Goal: Transaction & Acquisition: Book appointment/travel/reservation

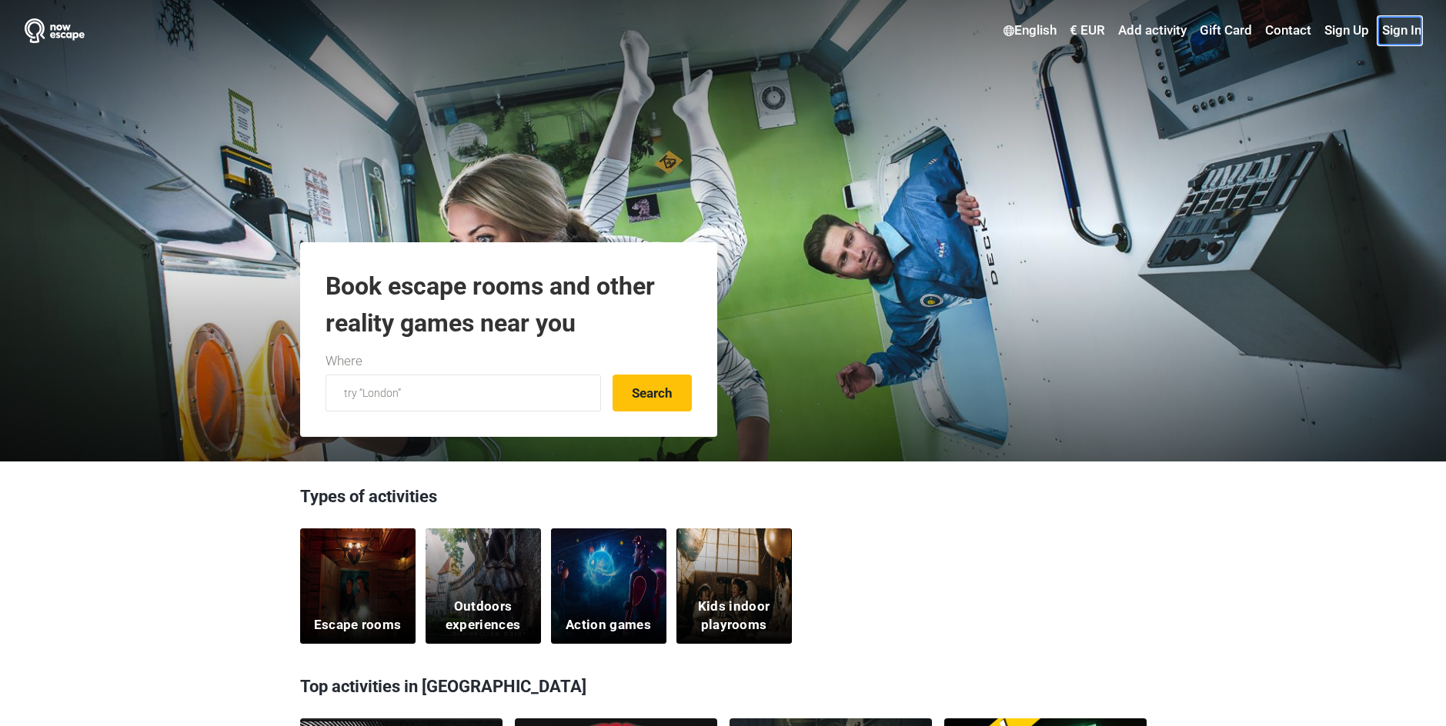
click at [1399, 32] on link "Sign In" at bounding box center [1399, 31] width 43 height 28
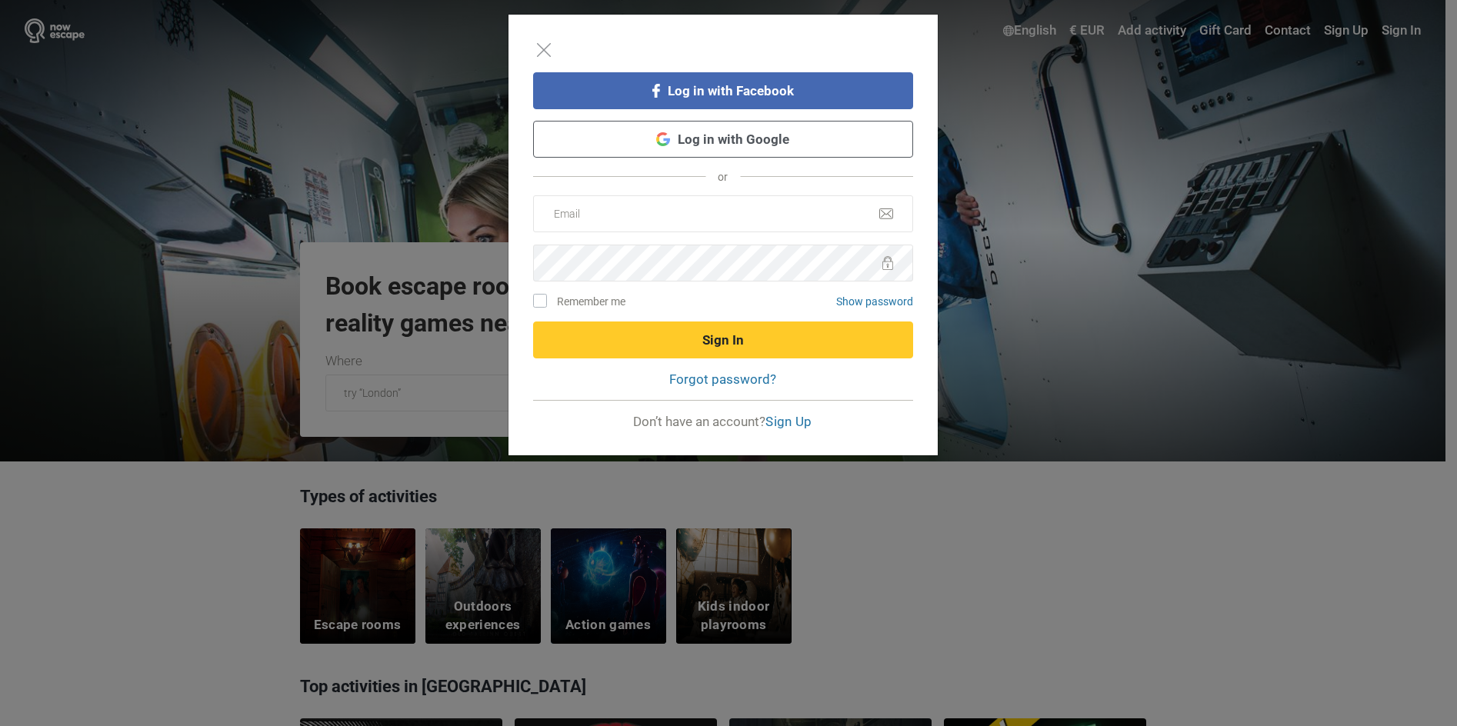
click at [722, 151] on link "Log in with Google" at bounding box center [723, 139] width 380 height 37
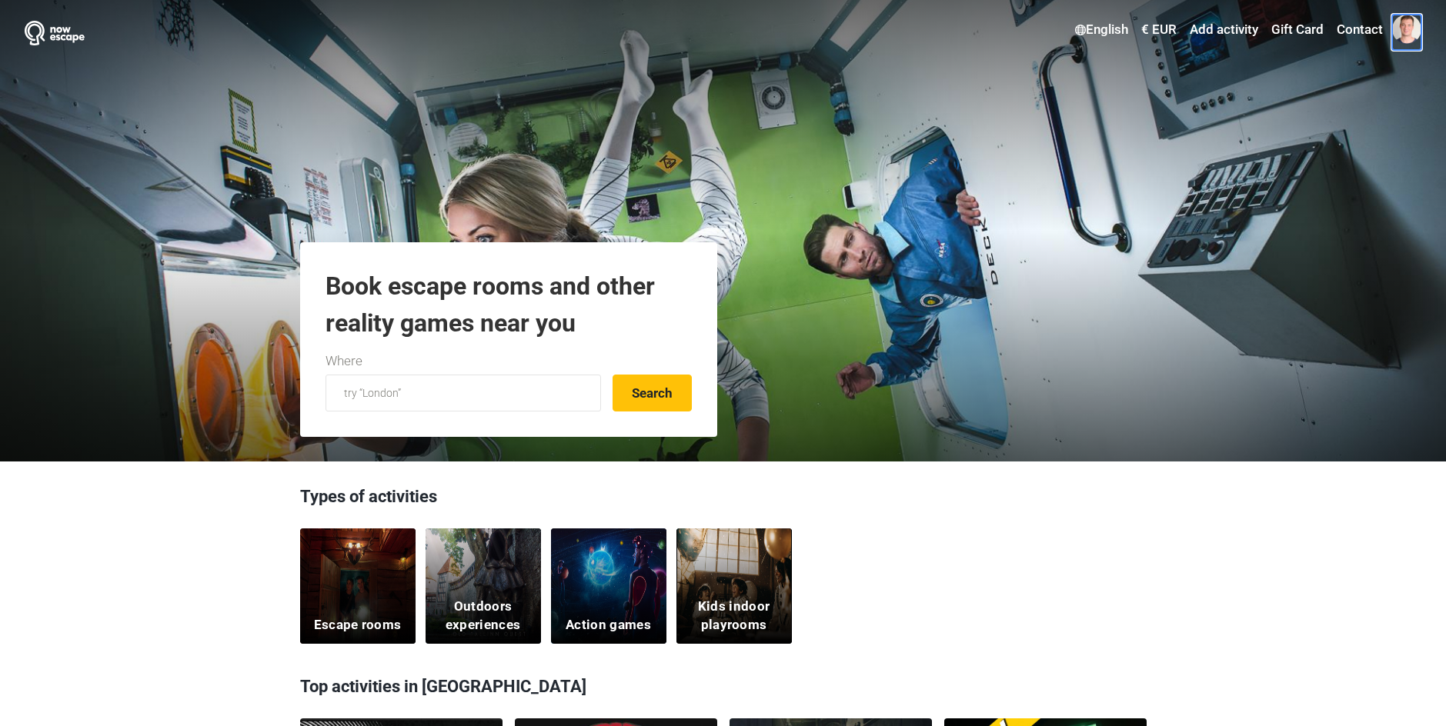
click at [1402, 24] on span at bounding box center [1406, 29] width 29 height 29
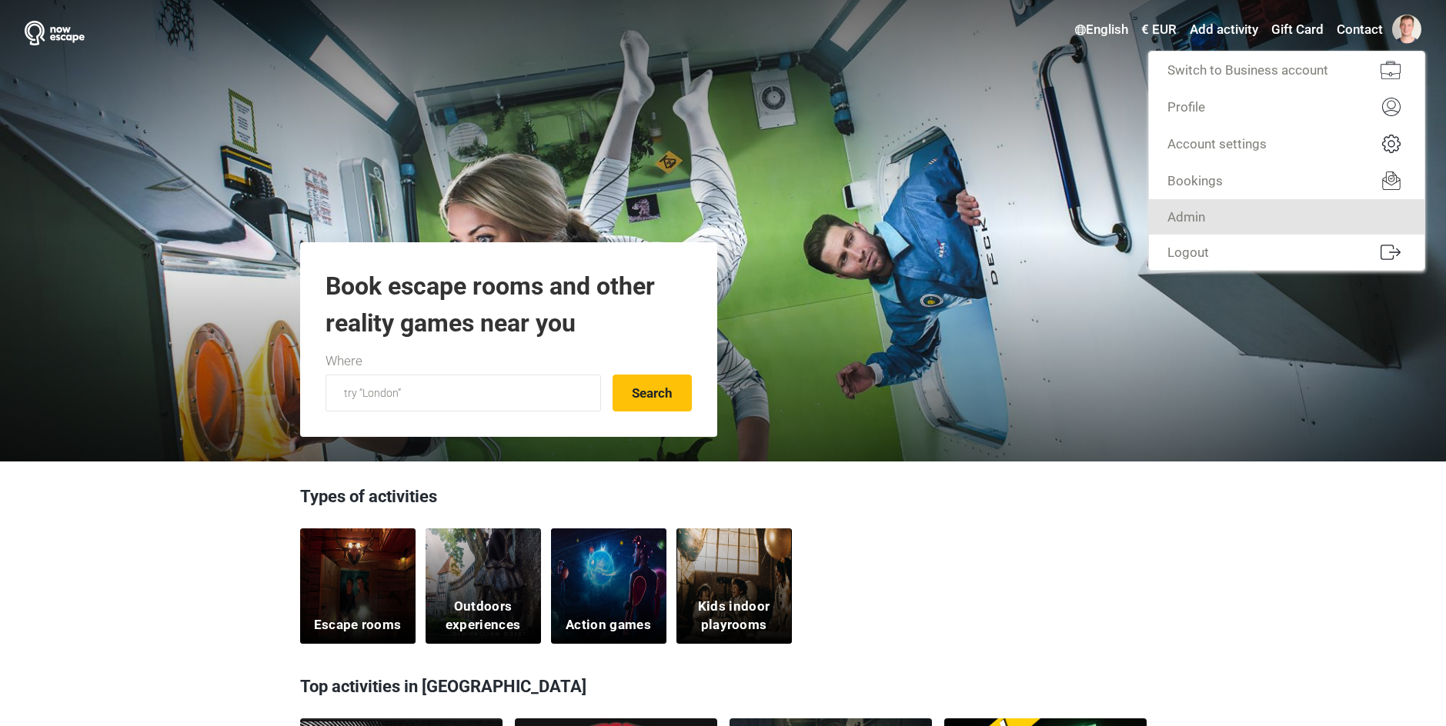
click at [1290, 228] on link "Admin" at bounding box center [1286, 216] width 275 height 35
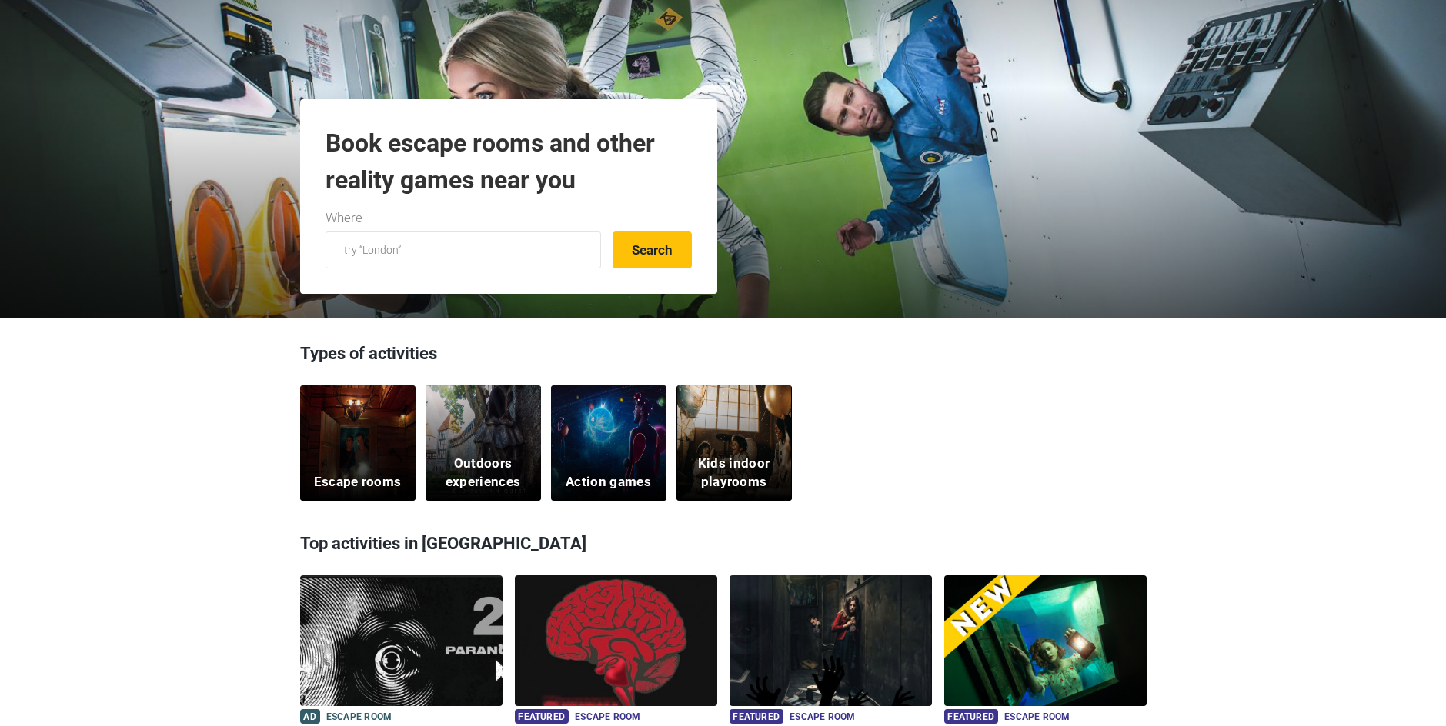
scroll to position [385, 0]
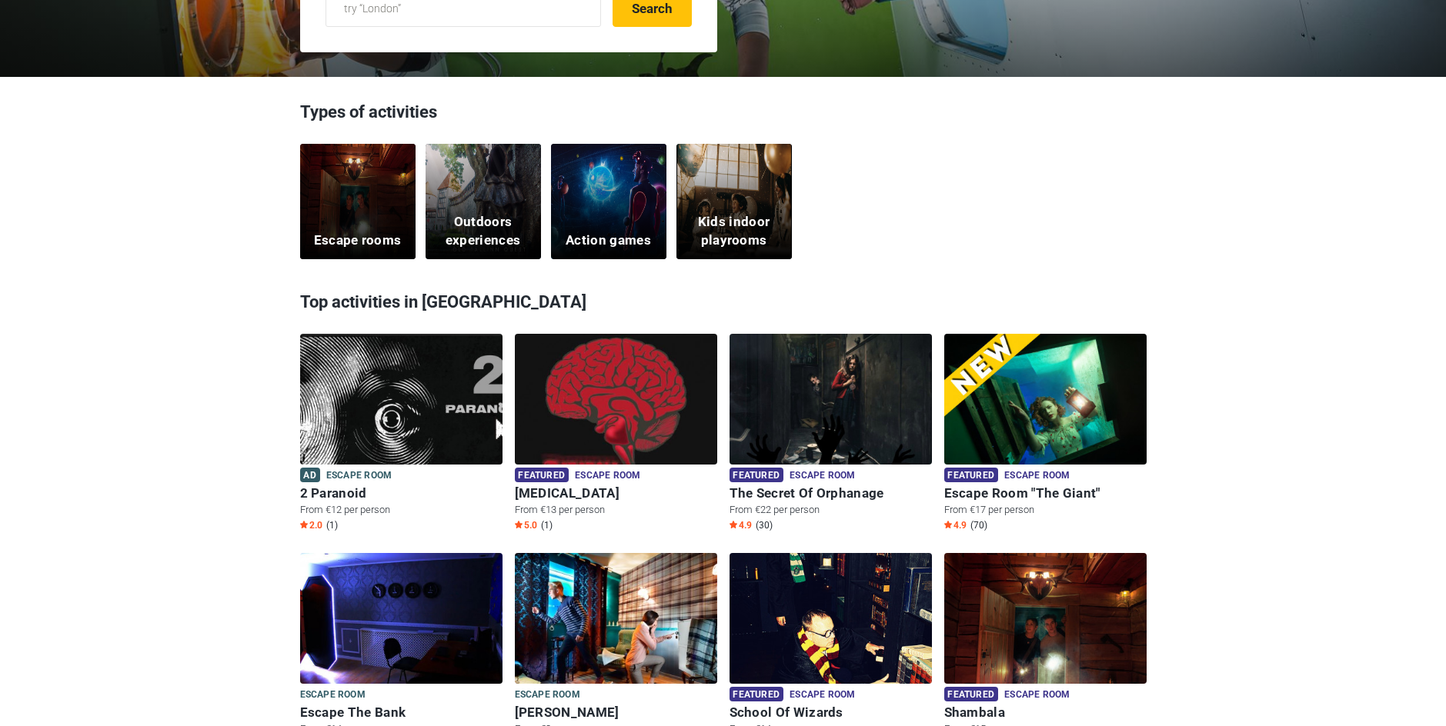
click at [352, 215] on div "Escape rooms" at bounding box center [357, 201] width 115 height 115
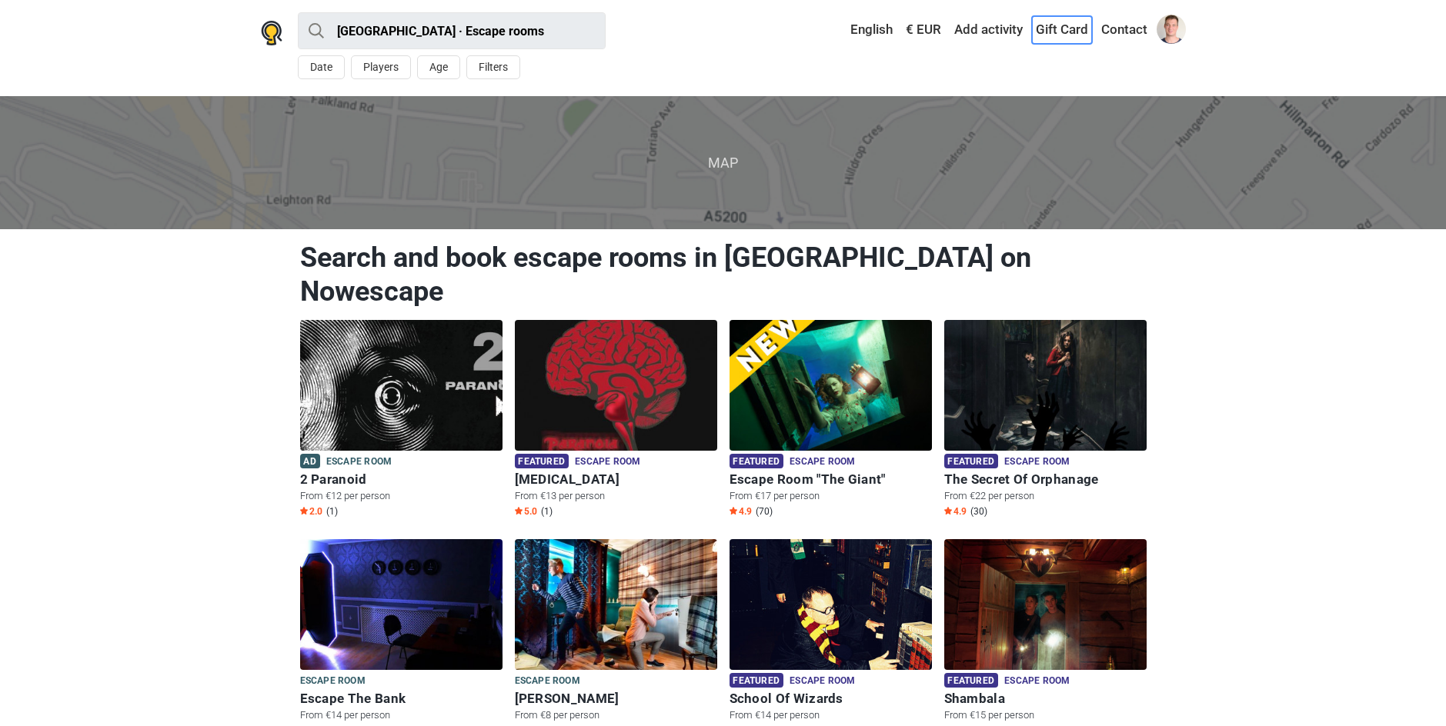
click at [1071, 32] on link "Gift Card" at bounding box center [1062, 30] width 60 height 28
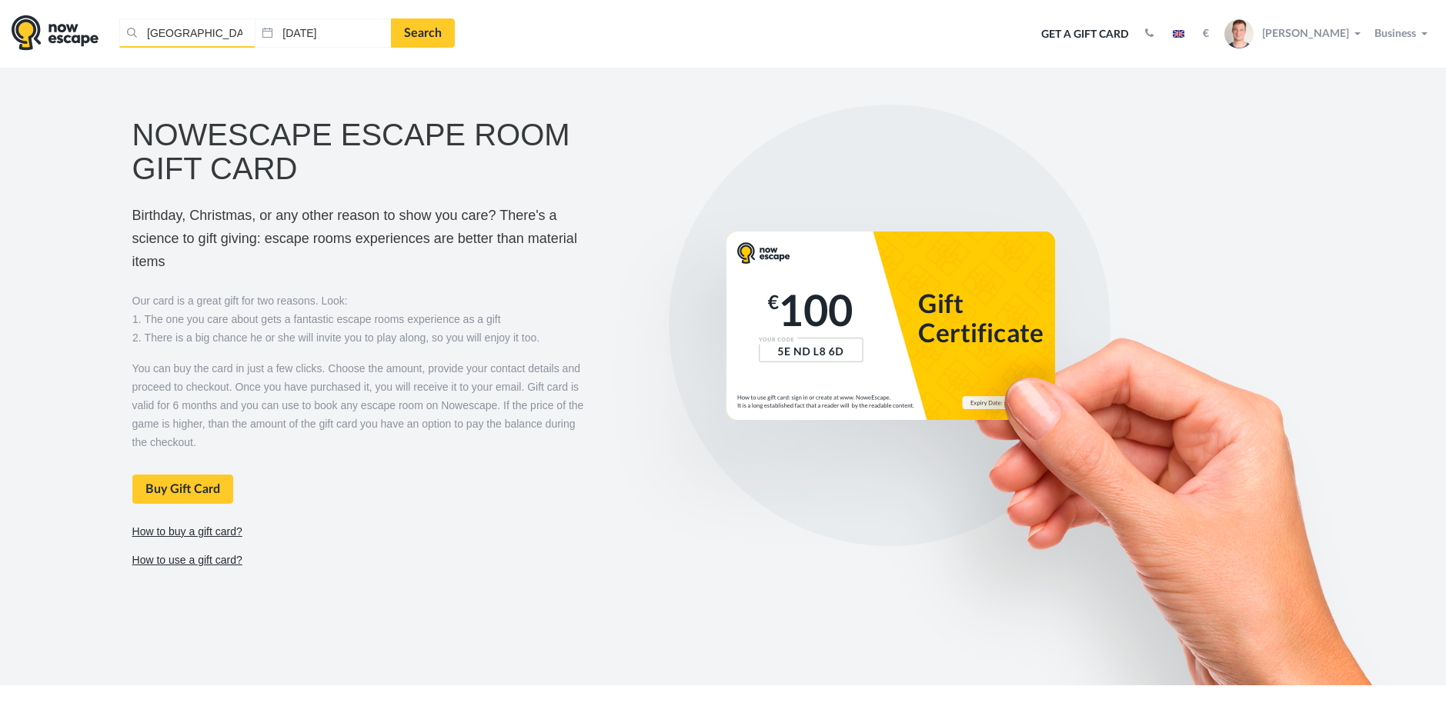
click at [198, 25] on input "Tallinn, Estonia" at bounding box center [186, 32] width 135 height 29
click at [379, 34] on input "10.10.2025" at bounding box center [352, 32] width 116 height 29
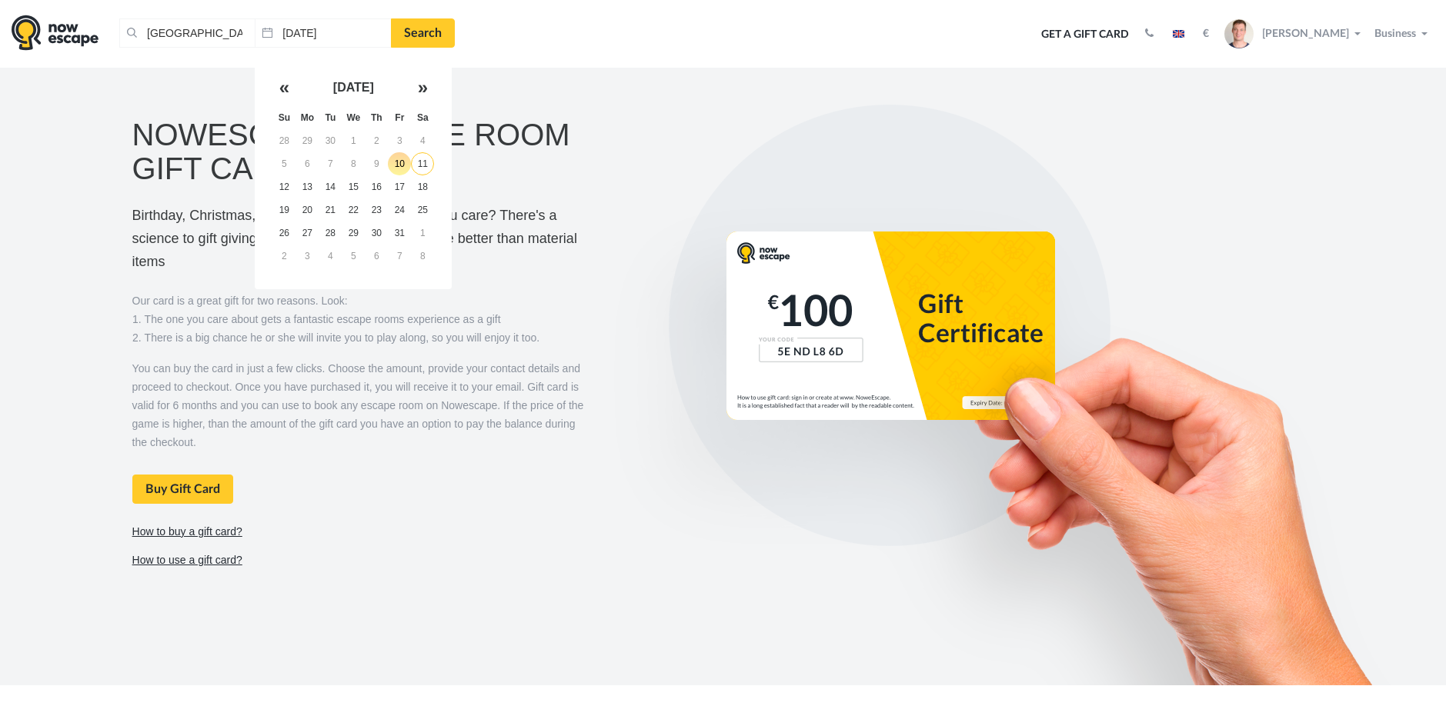
click at [411, 172] on td "11" at bounding box center [422, 163] width 23 height 23
type input "11.10.2025"
click at [419, 31] on link "Search" at bounding box center [423, 32] width 64 height 29
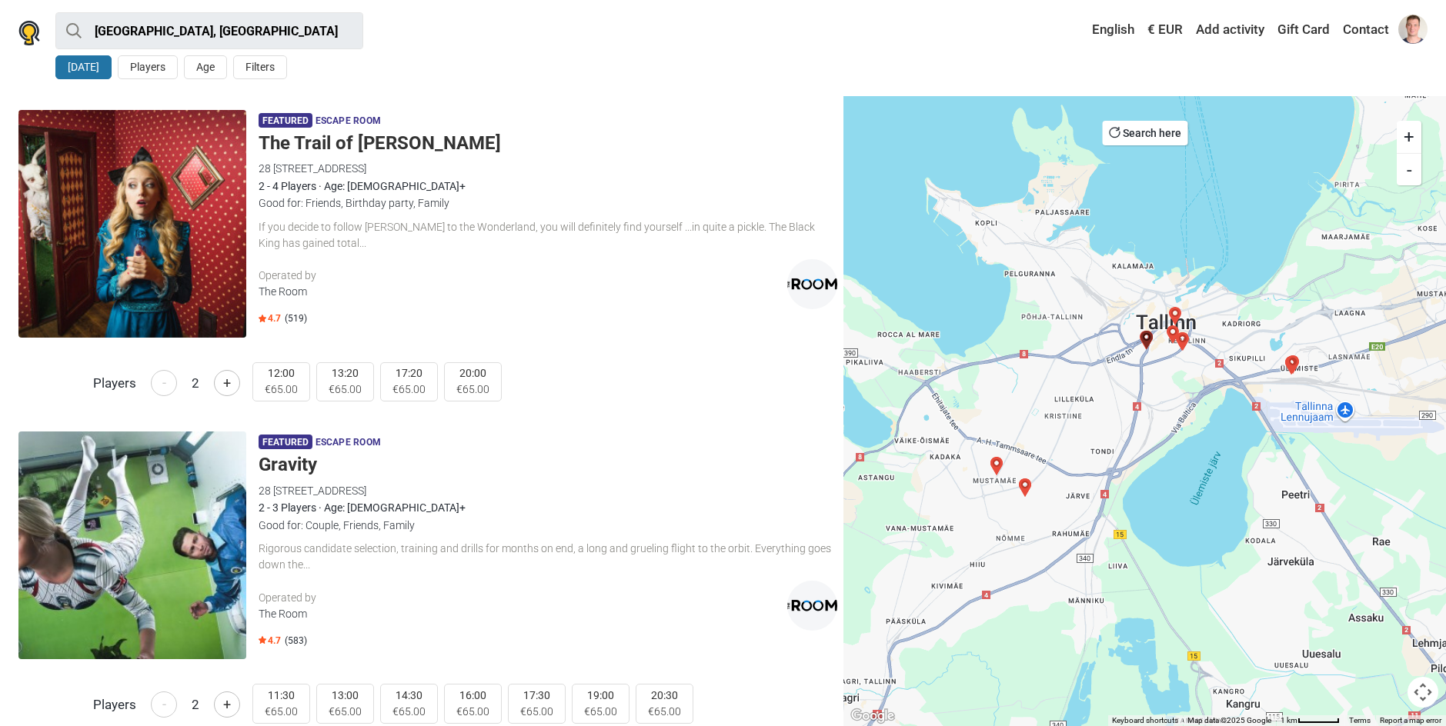
scroll to position [2308, 0]
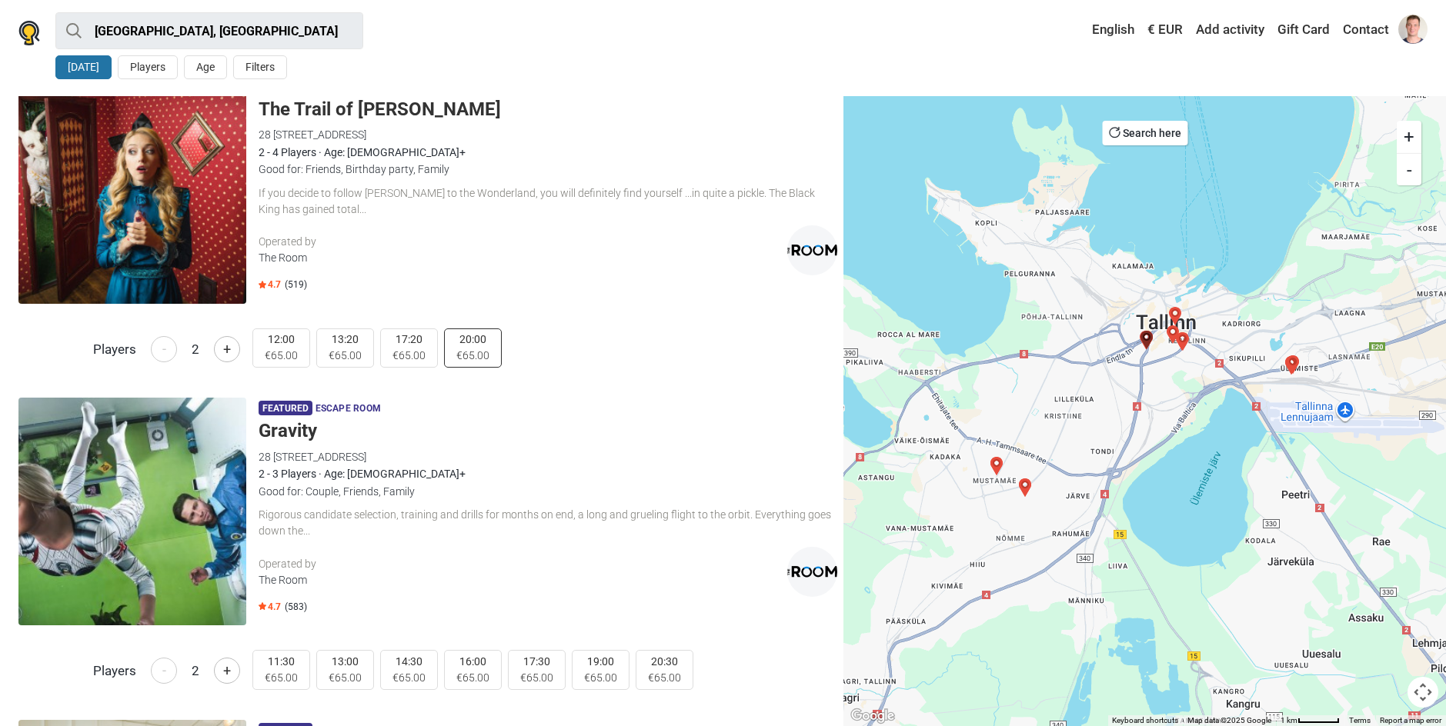
click at [463, 359] on span "€65.00" at bounding box center [472, 356] width 33 height 16
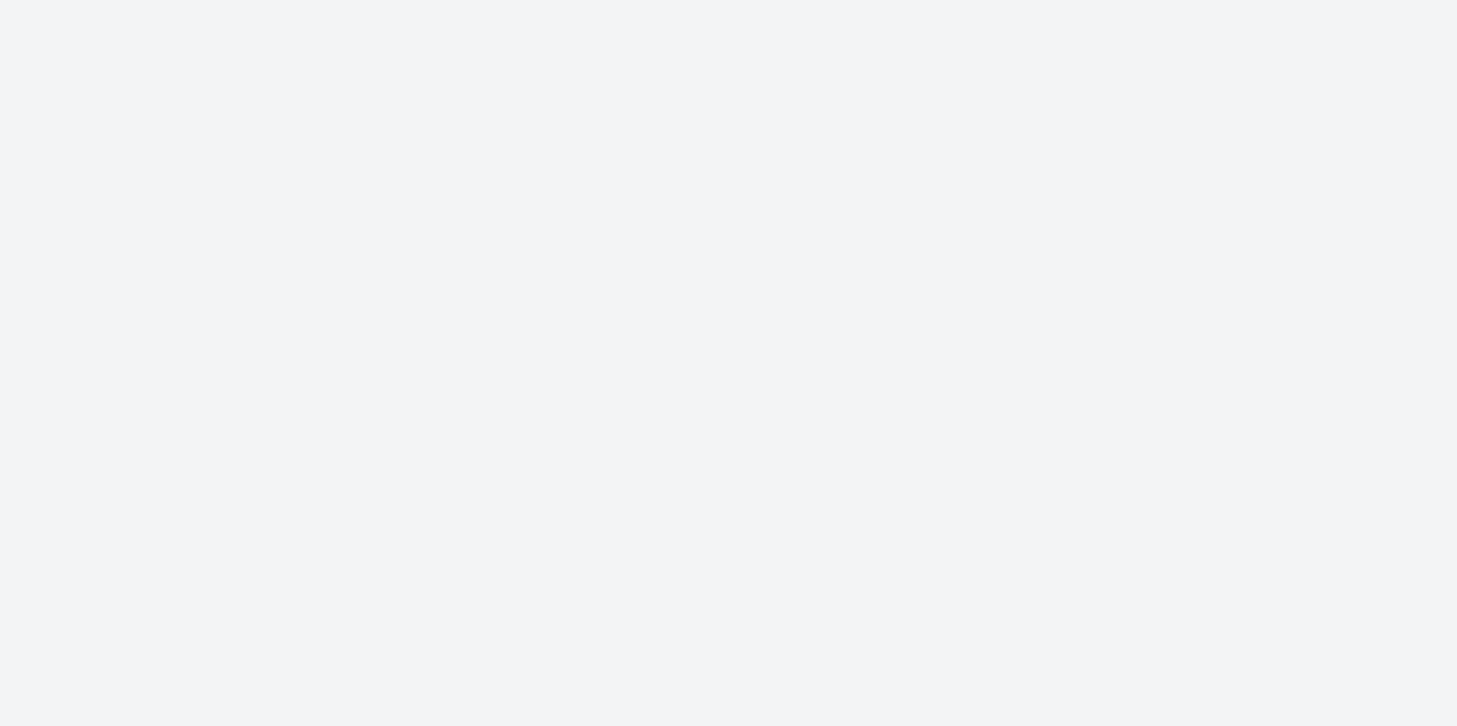
type input "[PERSON_NAME]"
type input "[PERSON_NAME][EMAIL_ADDRESS][PERSON_NAME][DOMAIN_NAME]"
type input "[PHONE_NUMBER]"
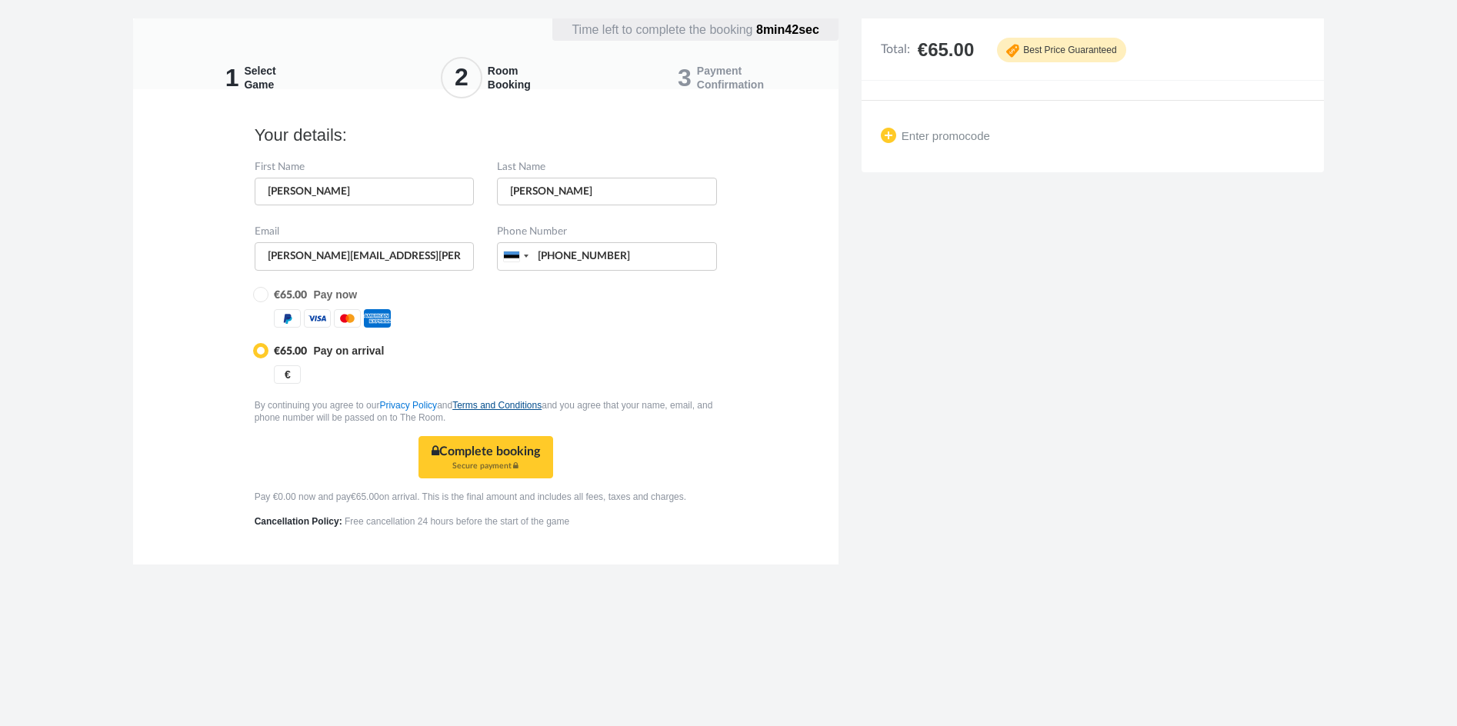
type input "[PHONE_NUMBER]"
